Goal: Find specific page/section: Find specific page/section

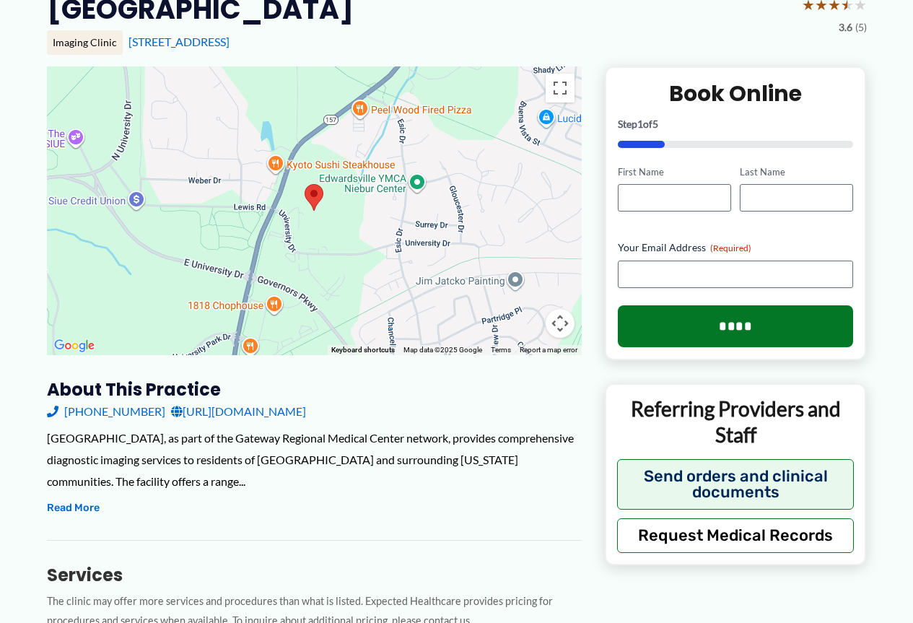
scroll to position [72, 0]
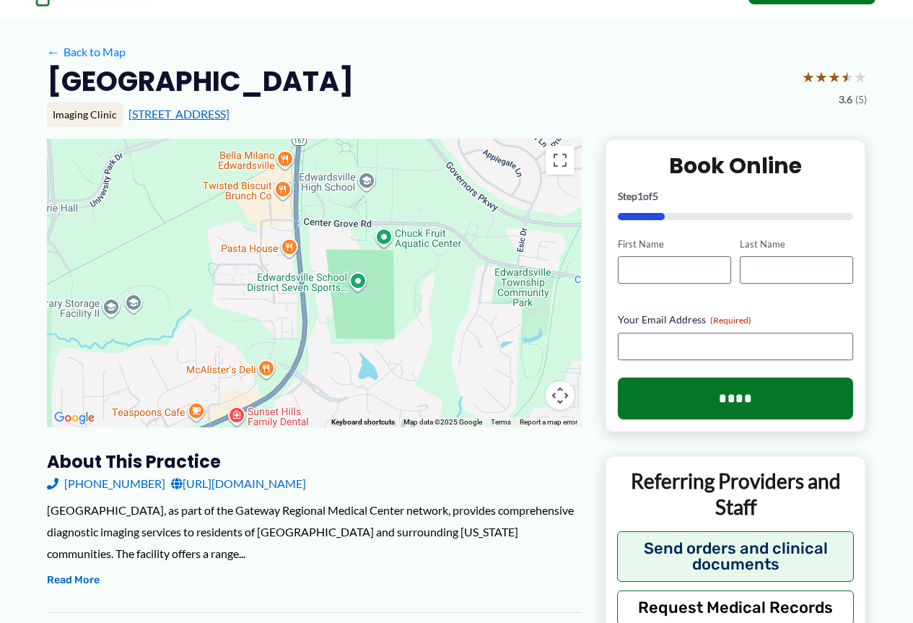
drag, startPoint x: 232, startPoint y: 421, endPoint x: 297, endPoint y: 114, distance: 314.0
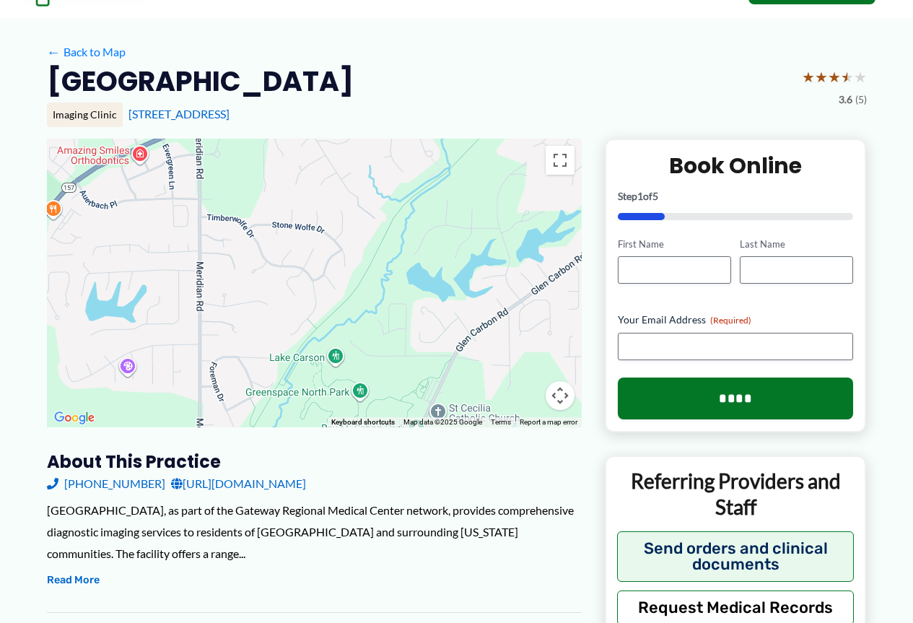
drag, startPoint x: 447, startPoint y: 317, endPoint x: 442, endPoint y: 25, distance: 292.2
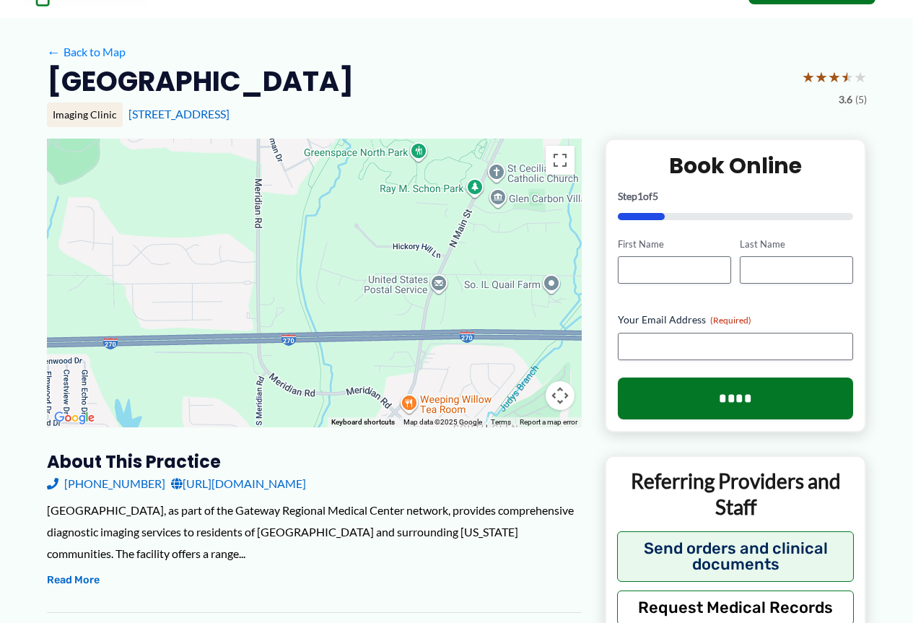
drag, startPoint x: 387, startPoint y: 320, endPoint x: 440, endPoint y: 93, distance: 233.4
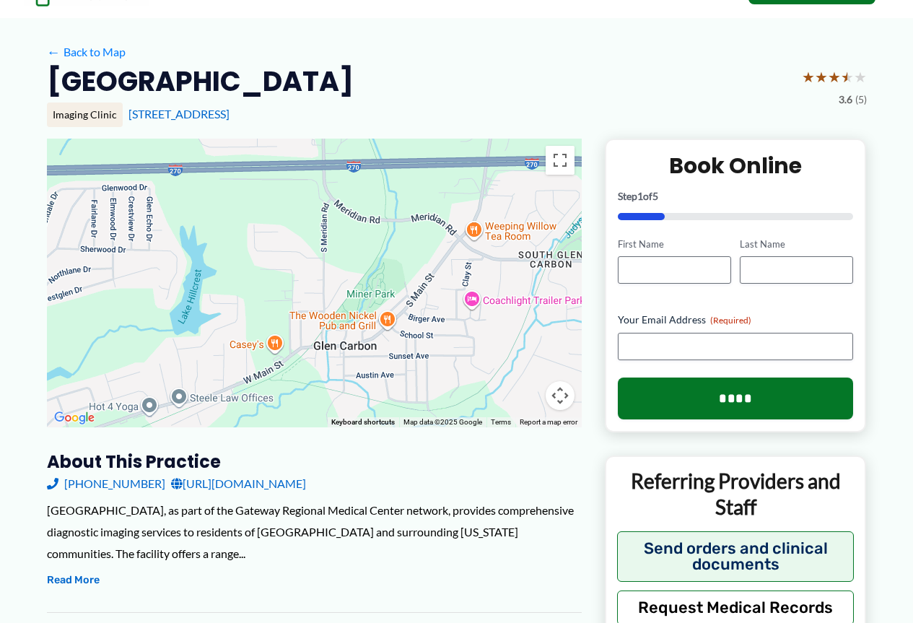
drag, startPoint x: 372, startPoint y: 319, endPoint x: 436, endPoint y: 154, distance: 176.8
click at [437, 146] on div at bounding box center [314, 283] width 535 height 289
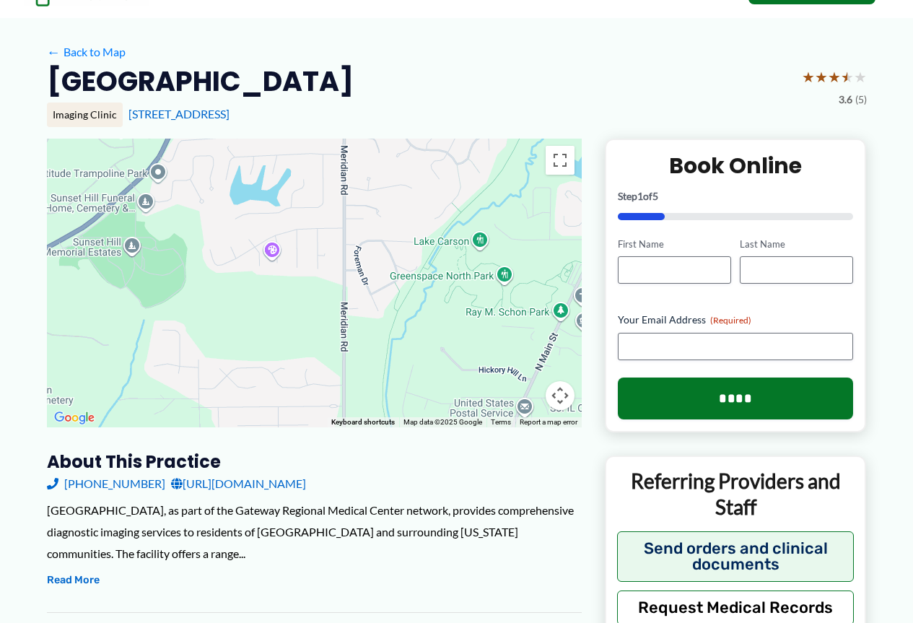
drag, startPoint x: 386, startPoint y: 317, endPoint x: 407, endPoint y: 612, distance: 295.1
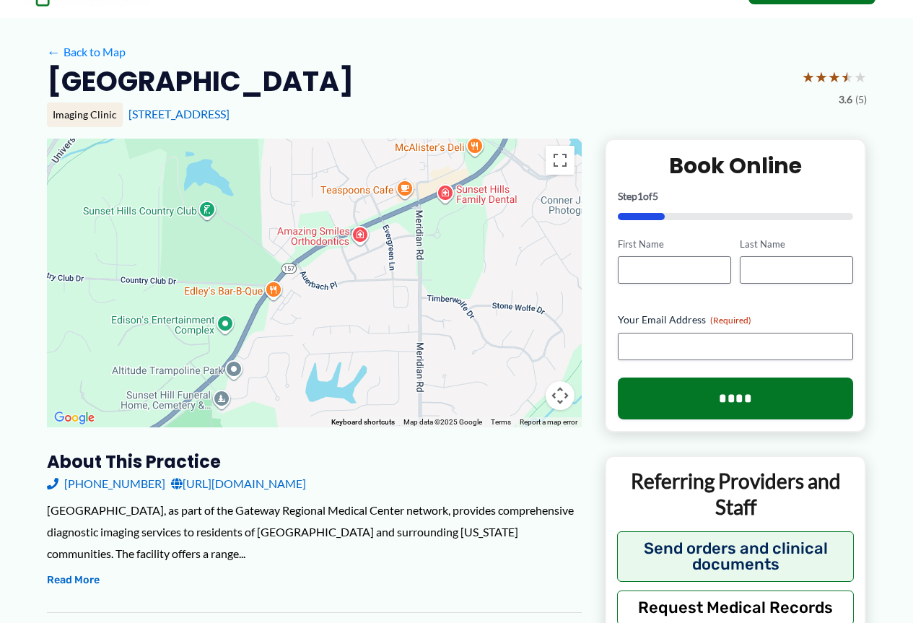
drag, startPoint x: 417, startPoint y: 325, endPoint x: 478, endPoint y: 483, distance: 168.8
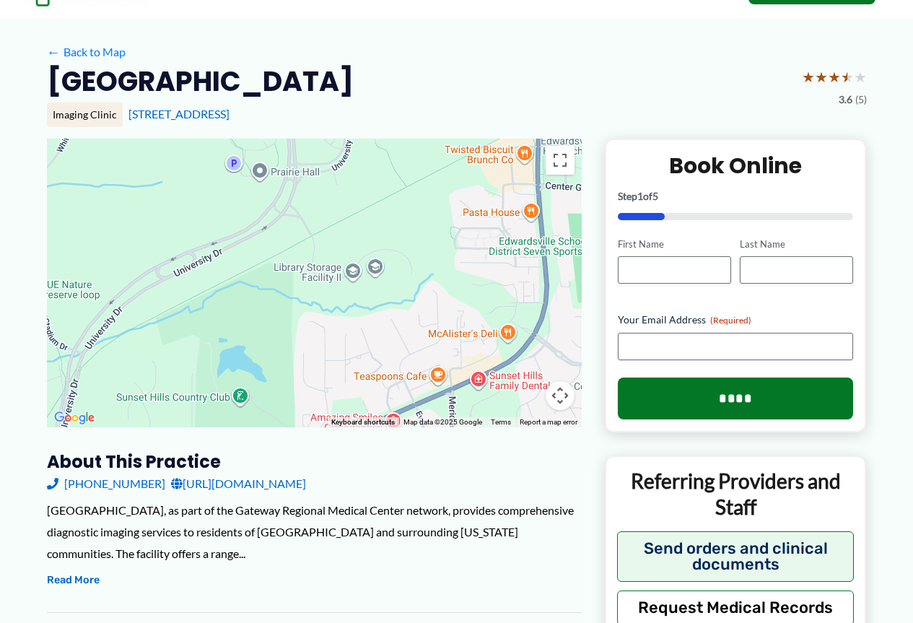
drag, startPoint x: 419, startPoint y: 336, endPoint x: 426, endPoint y: 460, distance: 123.6
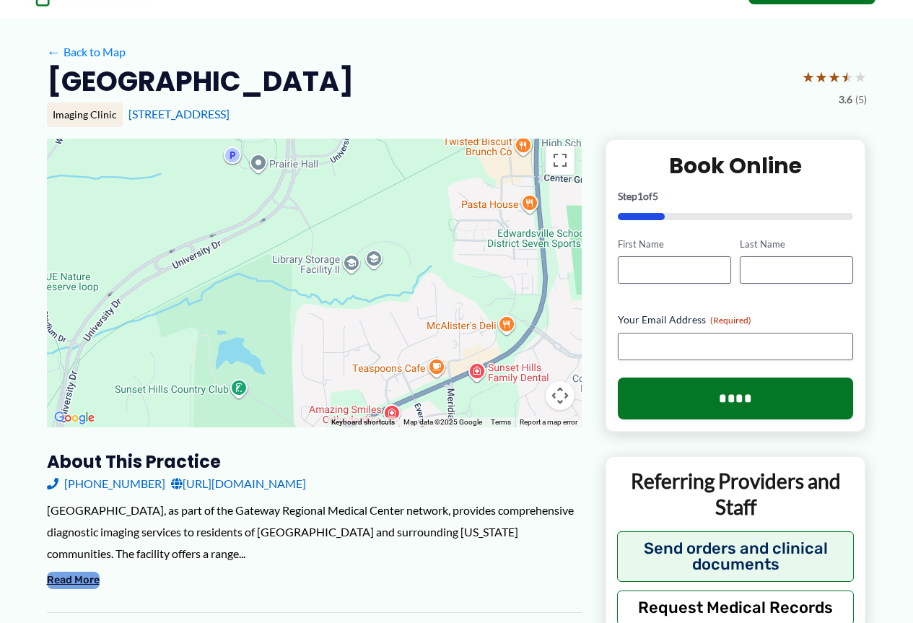
click at [93, 581] on button "Read More" at bounding box center [73, 579] width 53 height 17
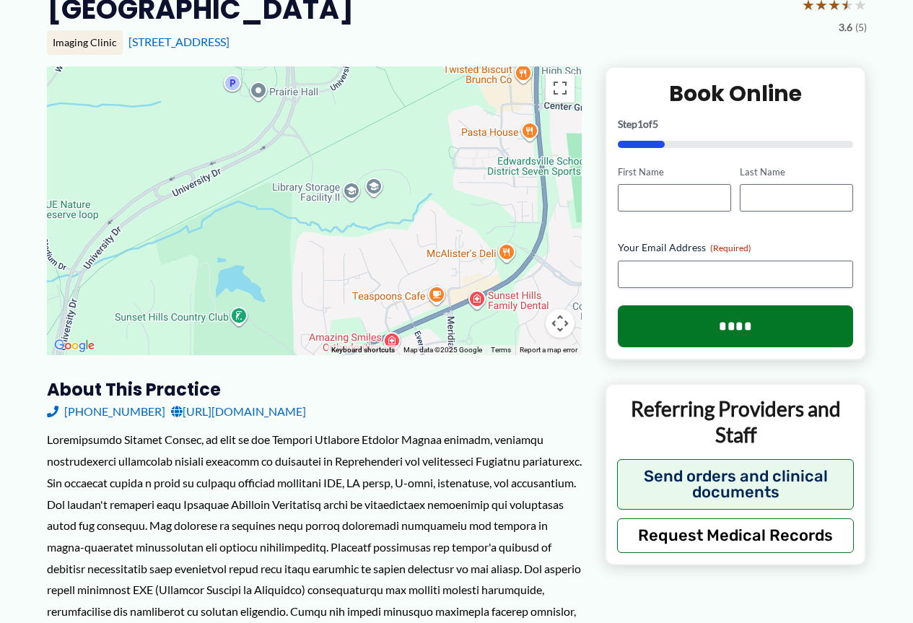
scroll to position [0, 0]
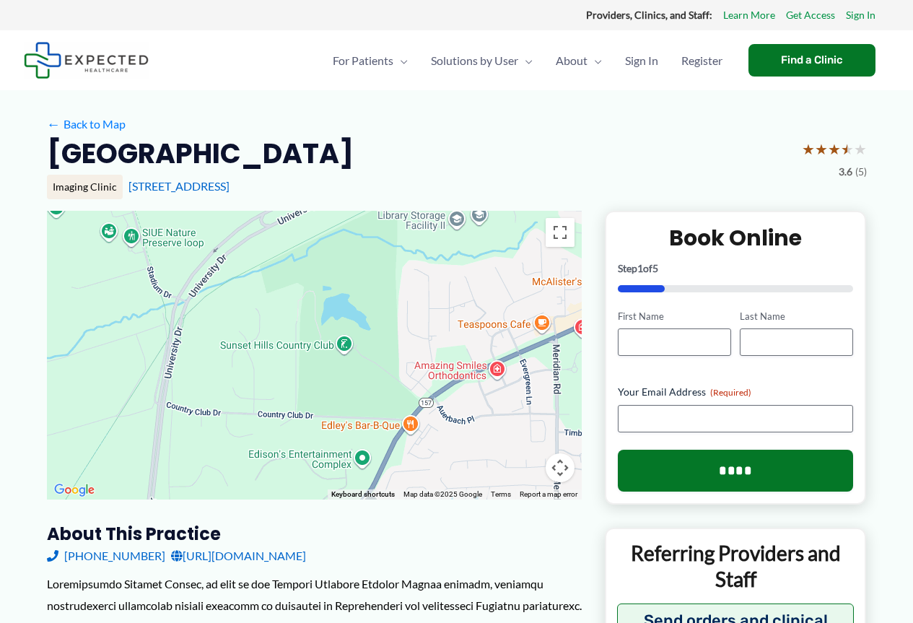
drag, startPoint x: 444, startPoint y: 431, endPoint x: 553, endPoint y: 311, distance: 162.9
click at [553, 311] on div at bounding box center [314, 355] width 535 height 289
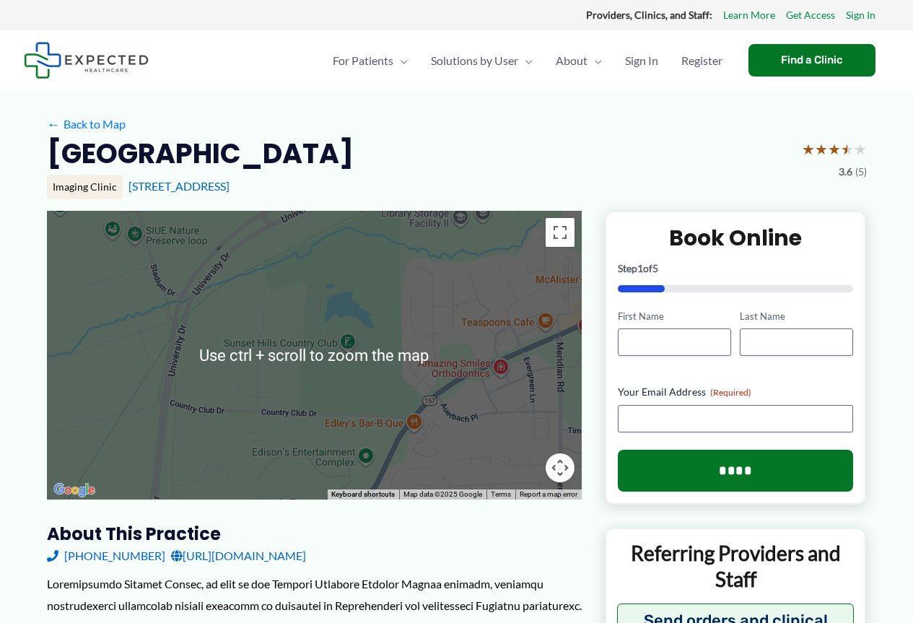
scroll to position [72, 0]
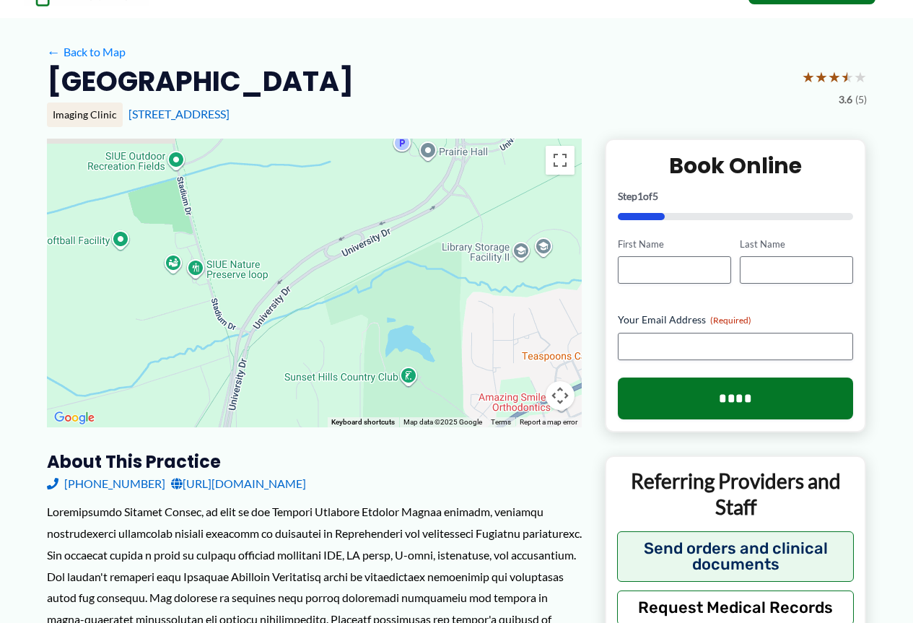
drag, startPoint x: 424, startPoint y: 395, endPoint x: 493, endPoint y: 436, distance: 79.9
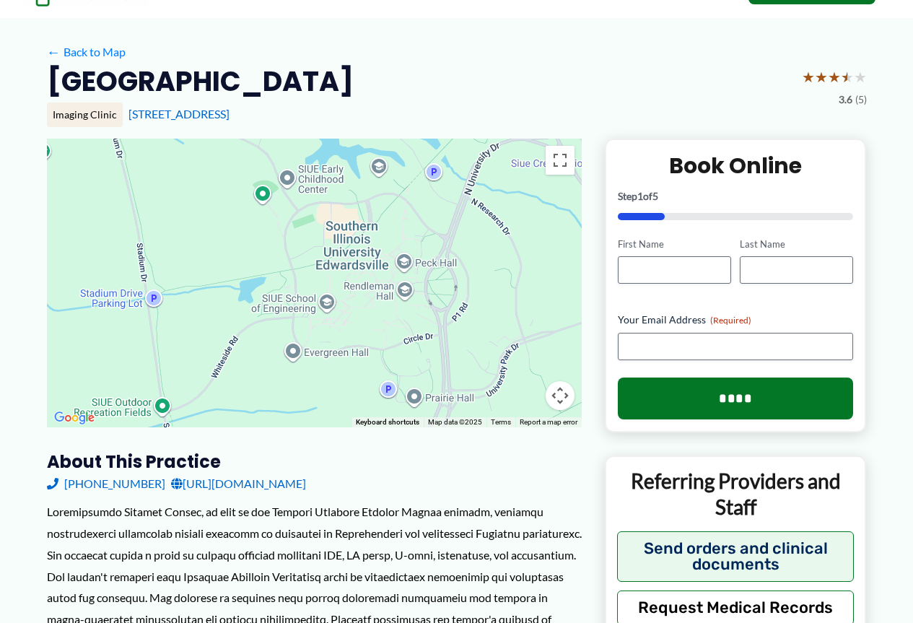
drag, startPoint x: 473, startPoint y: 251, endPoint x: 455, endPoint y: 446, distance: 195.6
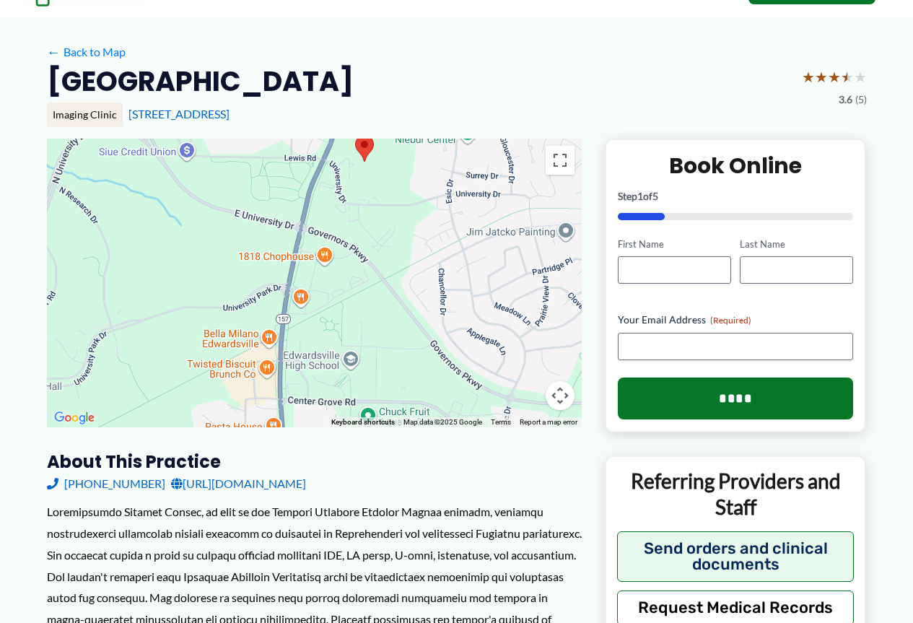
drag, startPoint x: 452, startPoint y: 208, endPoint x: 26, endPoint y: 205, distance: 426.4
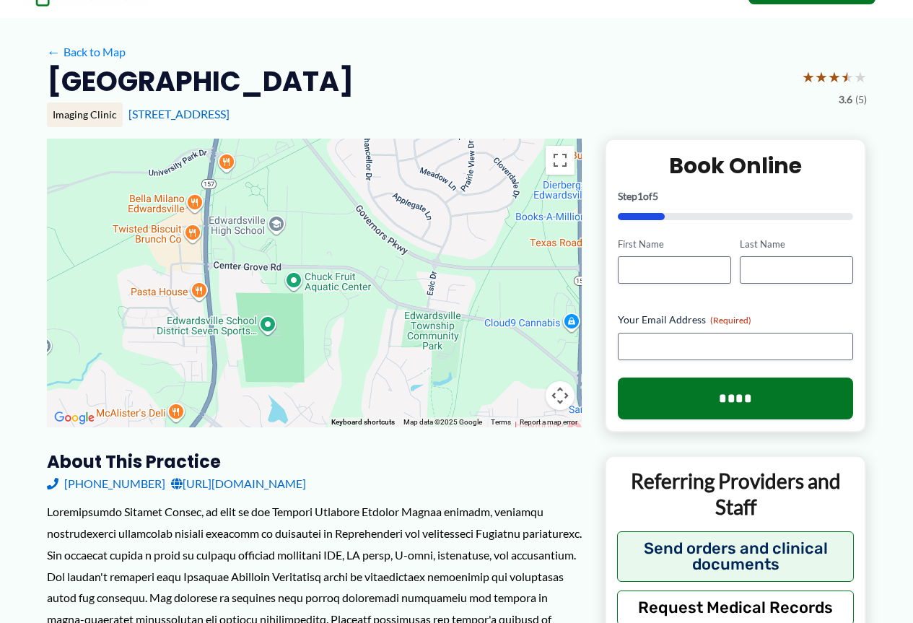
drag, startPoint x: 232, startPoint y: 260, endPoint x: 171, endPoint y: 132, distance: 142.3
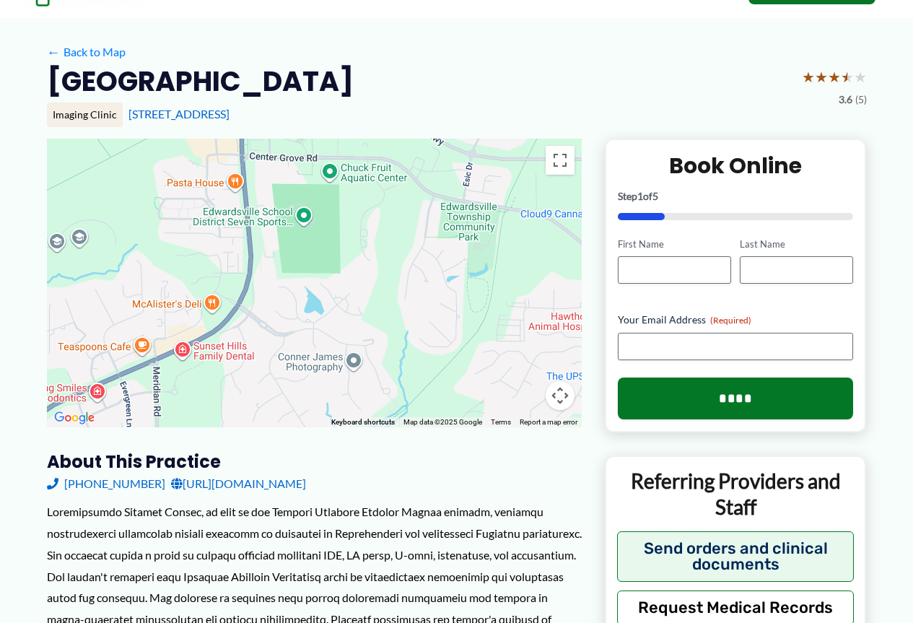
drag, startPoint x: 177, startPoint y: 303, endPoint x: 214, endPoint y: 192, distance: 116.8
click at [214, 192] on div at bounding box center [314, 283] width 535 height 289
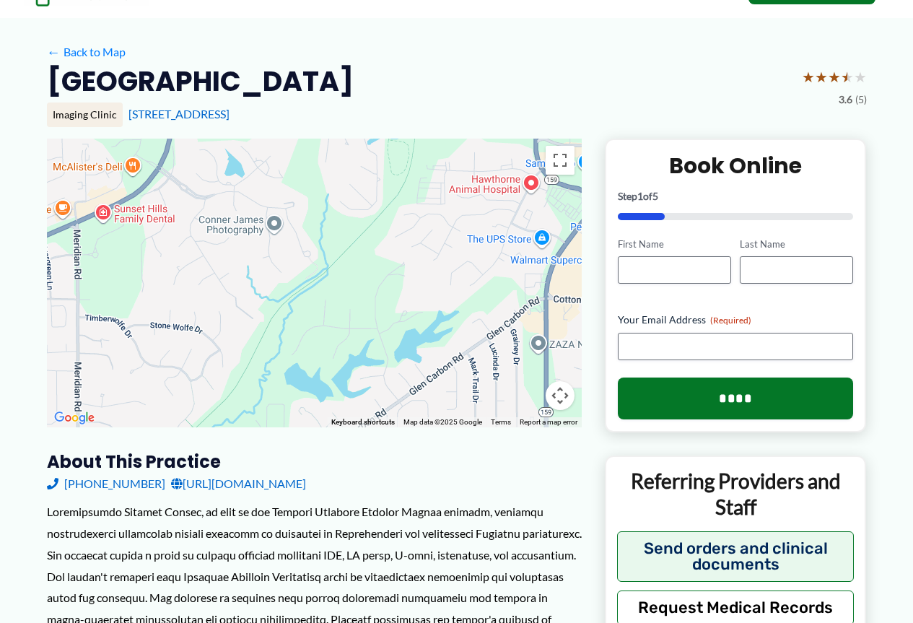
drag, startPoint x: 295, startPoint y: 335, endPoint x: 212, endPoint y: 196, distance: 161.5
click at [215, 196] on div at bounding box center [314, 283] width 535 height 289
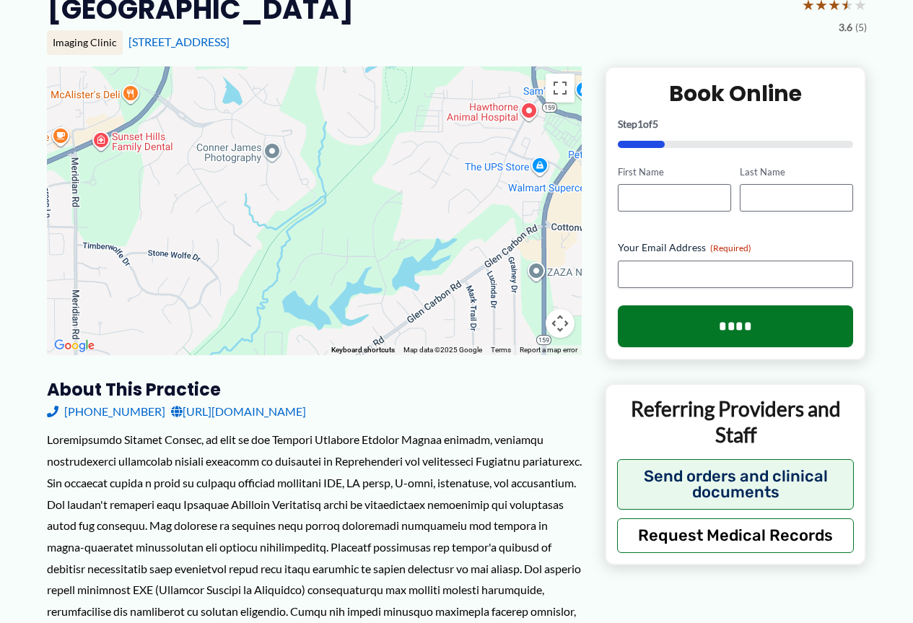
scroll to position [0, 0]
